Goal: Information Seeking & Learning: Learn about a topic

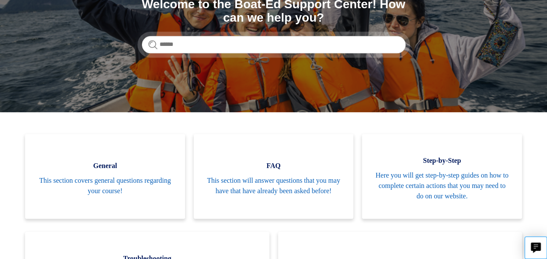
scroll to position [130, 0]
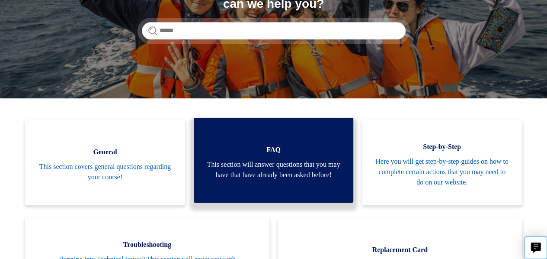
click at [225, 159] on span "This section will answer questions that you may have that have already been ask…" at bounding box center [274, 169] width 134 height 21
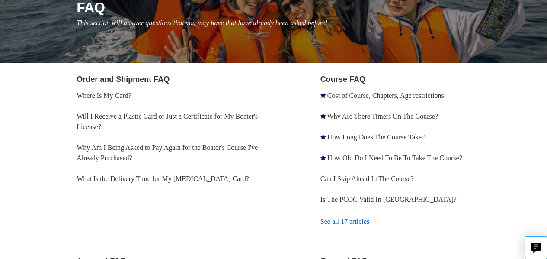
scroll to position [130, 0]
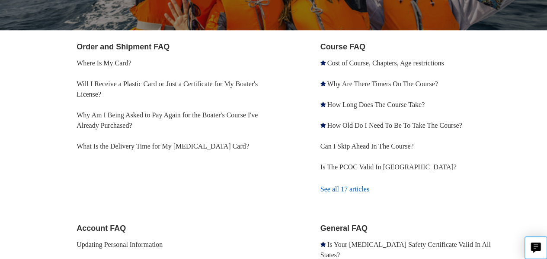
click at [330, 177] on link "See all 17 articles" at bounding box center [419, 188] width 199 height 23
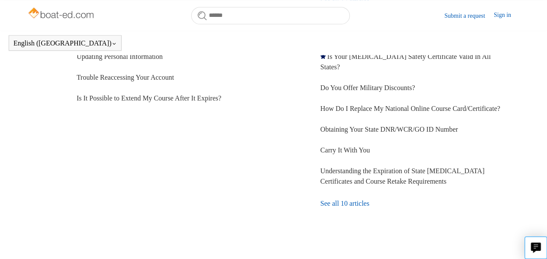
scroll to position [326, 0]
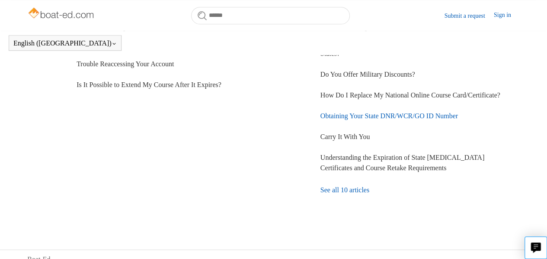
click at [343, 115] on link "Obtaining Your State DNR/WCR/GO ID Number" at bounding box center [388, 115] width 137 height 7
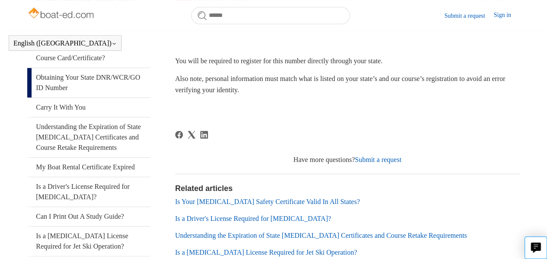
scroll to position [212, 0]
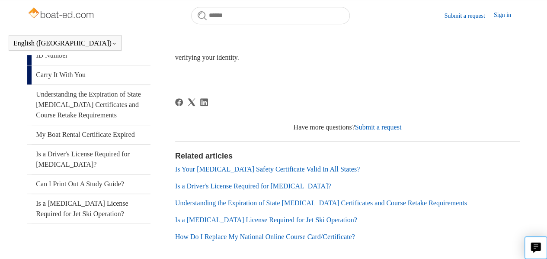
click at [63, 74] on link "Carry It With You" at bounding box center [88, 74] width 123 height 19
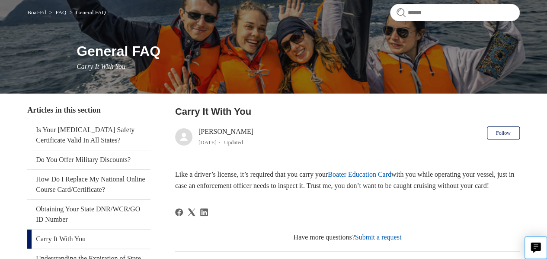
scroll to position [86, 0]
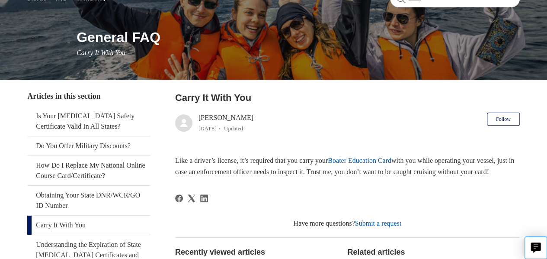
click at [362, 160] on link "Boater Education Card" at bounding box center [360, 160] width 64 height 7
